Goal: Complete application form

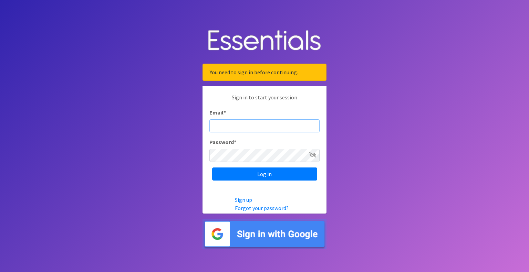
type input "[EMAIL_ADDRESS][DOMAIN_NAME]"
click at [212, 168] on input "Log in" at bounding box center [264, 174] width 105 height 13
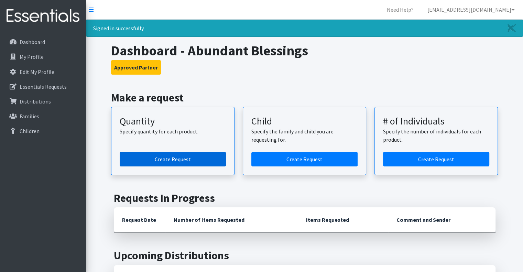
click at [182, 157] on link "Create Request" at bounding box center [173, 159] width 106 height 14
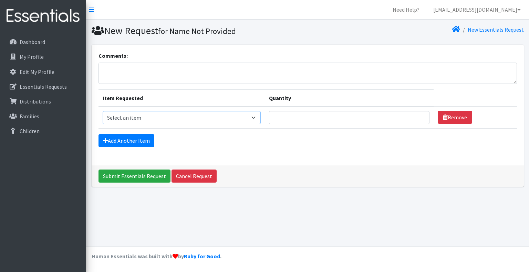
click at [170, 116] on select "Select an item Child (Newborn) Child (Size 1) Child (Size 2) Child (Size 3) Chi…" at bounding box center [182, 117] width 158 height 13
select select "3061"
click at [103, 111] on select "Select an item Child (Newborn) Child (Size 1) Child (Size 2) Child (Size 3) Chi…" at bounding box center [182, 117] width 158 height 13
click at [269, 118] on input "Quantity" at bounding box center [349, 117] width 160 height 13
type input "500"
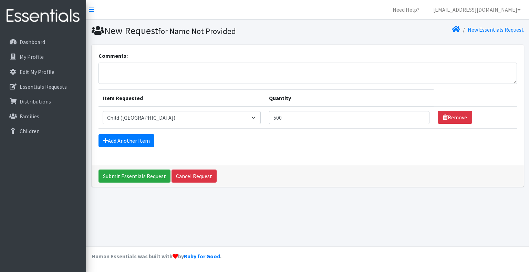
click at [244, 140] on div "Add Another Item" at bounding box center [307, 140] width 418 height 13
click at [141, 139] on link "Add Another Item" at bounding box center [126, 140] width 56 height 13
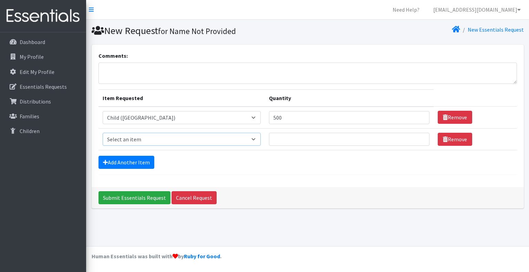
click at [136, 137] on select "Select an item Child (Newborn) Child (Size 1) Child (Size 2) Child (Size 3) Chi…" at bounding box center [182, 139] width 158 height 13
select select "3067"
click at [103, 133] on select "Select an item Child (Newborn) Child (Size 1) Child (Size 2) Child (Size 3) Chi…" at bounding box center [182, 139] width 158 height 13
click at [269, 139] on input "Quantity" at bounding box center [349, 139] width 160 height 13
type input "1000"
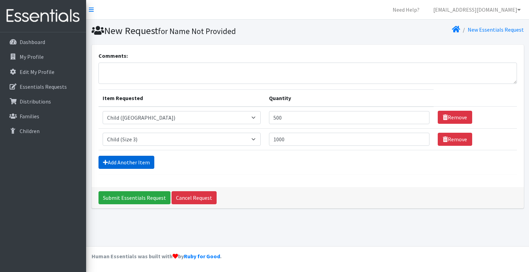
click at [116, 161] on link "Add Another Item" at bounding box center [126, 162] width 56 height 13
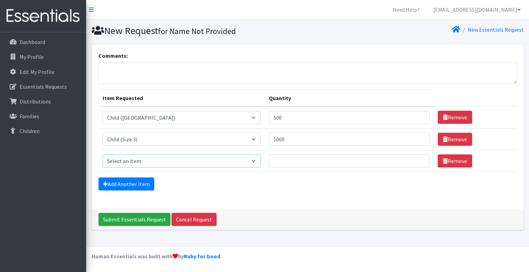
click at [116, 156] on select "Select an item Child (Newborn) Child (Size 1) Child (Size 2) Child (Size 3) Chi…" at bounding box center [182, 161] width 158 height 13
select select "3070"
click at [103, 155] on select "Select an item Child (Newborn) Child (Size 1) Child (Size 2) Child (Size 3) Chi…" at bounding box center [182, 161] width 158 height 13
click at [269, 158] on input "Quantity" at bounding box center [349, 161] width 160 height 13
type input "1250"
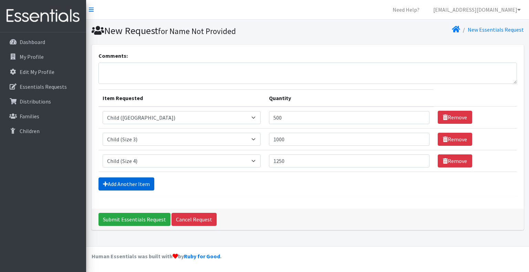
click at [115, 183] on link "Add Another Item" at bounding box center [126, 184] width 56 height 13
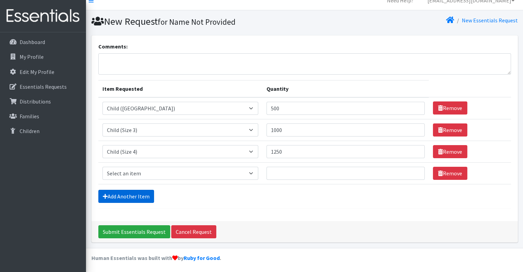
scroll to position [10, 0]
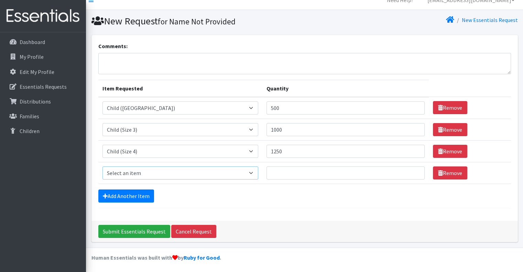
click at [123, 173] on select "Select an item Child (Newborn) Child (Size 1) Child (Size 2) Child (Size 3) Chi…" at bounding box center [181, 173] width 156 height 13
select select "3068"
click at [103, 167] on select "Select an item Child (Newborn) Child (Size 1) Child (Size 2) Child (Size 3) Chi…" at bounding box center [181, 173] width 156 height 13
click at [267, 170] on input "Quantity" at bounding box center [346, 173] width 158 height 13
click at [267, 171] on input "Quantity" at bounding box center [346, 173] width 158 height 13
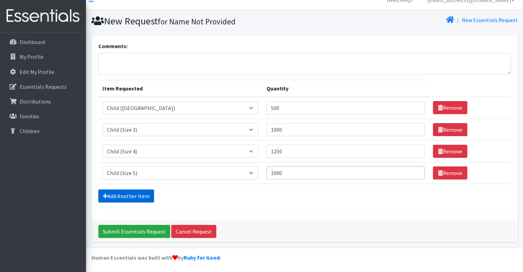
type input "1000"
click at [146, 195] on link "Add Another Item" at bounding box center [126, 196] width 56 height 13
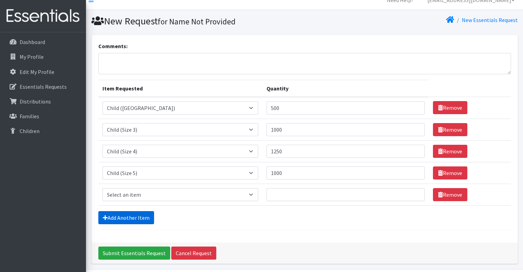
scroll to position [31, 0]
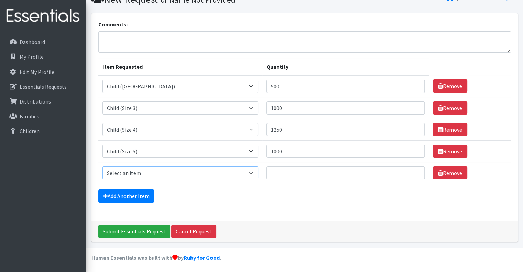
click at [147, 169] on select "Select an item Child (Newborn) Child (Size 1) Child (Size 2) Child (Size 3) Chi…" at bounding box center [181, 173] width 156 height 13
select select "14435"
click at [103, 167] on select "Select an item Child (Newborn) Child (Size 1) Child (Size 2) Child (Size 3) Chi…" at bounding box center [181, 173] width 156 height 13
click at [267, 175] on input "Quantity" at bounding box center [346, 173] width 158 height 13
type input "500"
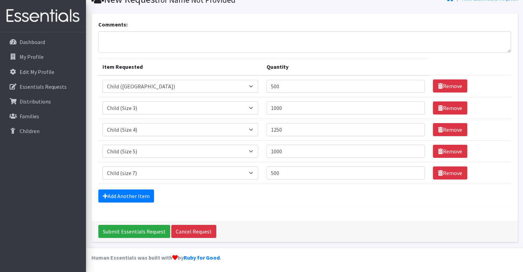
click at [318, 201] on div "Add Another Item" at bounding box center [304, 196] width 413 height 13
click at [138, 230] on input "Submit Essentials Request" at bounding box center [134, 231] width 72 height 13
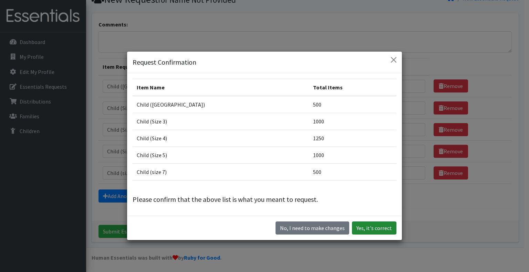
click at [381, 227] on button "Yes, it's correct" at bounding box center [374, 228] width 44 height 13
